Goal: Task Accomplishment & Management: Manage account settings

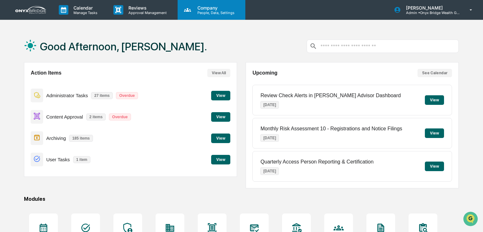
click at [205, 11] on p "People, Data, Settings" at bounding box center [214, 13] width 45 height 4
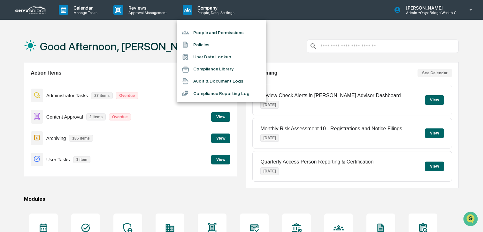
click at [209, 33] on li "People and Permissions" at bounding box center [221, 32] width 89 height 12
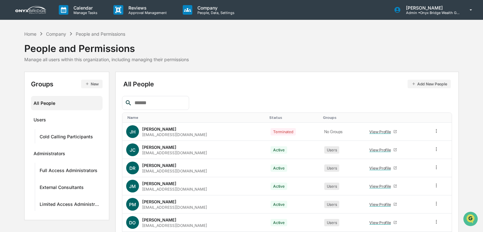
click at [160, 101] on input "text" at bounding box center [159, 103] width 54 height 8
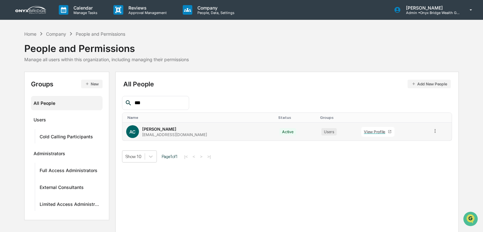
type input "***"
click at [189, 134] on div "AC [PERSON_NAME] [EMAIL_ADDRESS][DOMAIN_NAME]" at bounding box center [199, 131] width 146 height 13
click at [366, 130] on div "View Profile" at bounding box center [376, 132] width 24 height 5
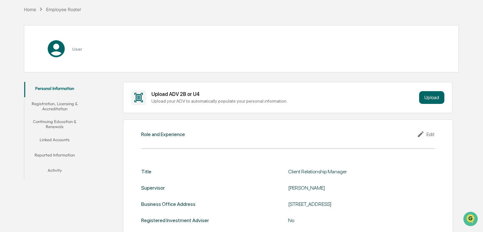
scroll to position [27, 0]
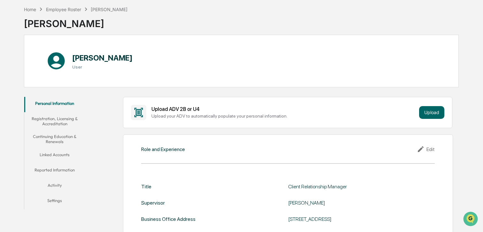
click at [57, 196] on button "Settings" at bounding box center [54, 201] width 61 height 15
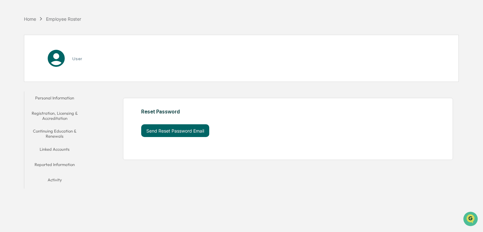
click at [184, 124] on div "Reset Password Send Reset Password Email" at bounding box center [258, 123] width 235 height 28
click at [181, 131] on button "Send Reset Password Email" at bounding box center [175, 131] width 68 height 13
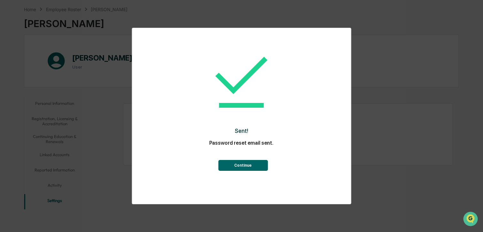
click at [247, 164] on button "Continue" at bounding box center [242, 165] width 49 height 11
